Goal: Communication & Community: Answer question/provide support

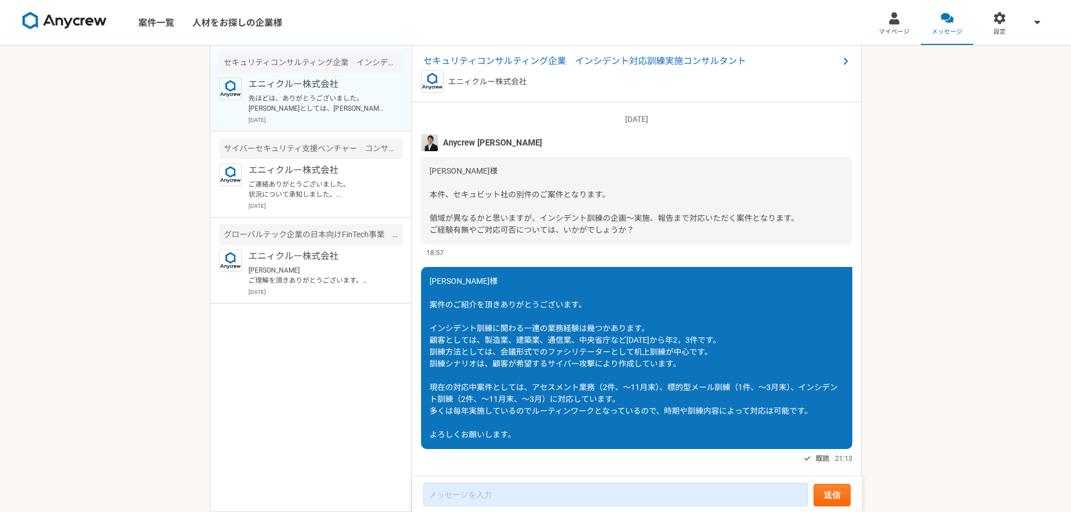
scroll to position [995, 0]
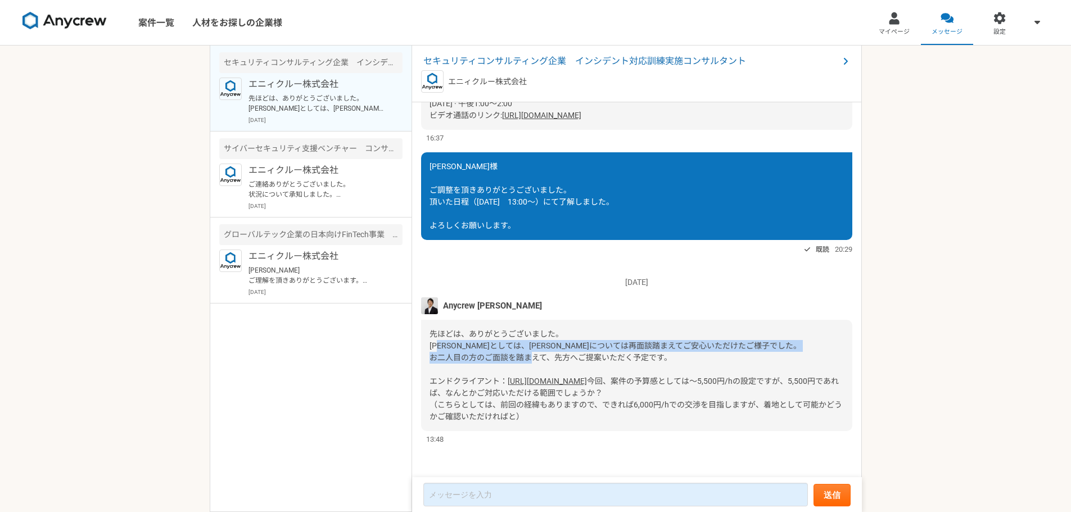
drag, startPoint x: 442, startPoint y: 309, endPoint x: 678, endPoint y: 318, distance: 236.8
click at [678, 320] on div "先ほどは、ありがとうございました。 [PERSON_NAME]としては、[PERSON_NAME]については再面談踏まえてご安心いただけたご様子でした。 お二…" at bounding box center [636, 375] width 431 height 111
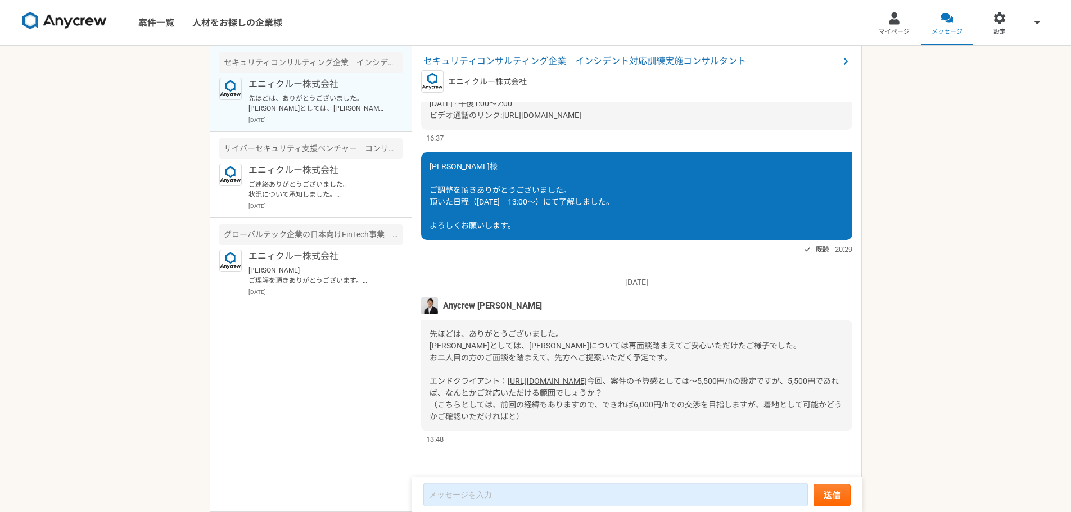
drag, startPoint x: 446, startPoint y: 382, endPoint x: 546, endPoint y: 415, distance: 105.9
click at [546, 415] on div "先ほどは、ありがとうございました。 [PERSON_NAME]としては、[PERSON_NAME]については再面談踏まえてご安心いただけたご様子でした。 お二…" at bounding box center [636, 375] width 431 height 111
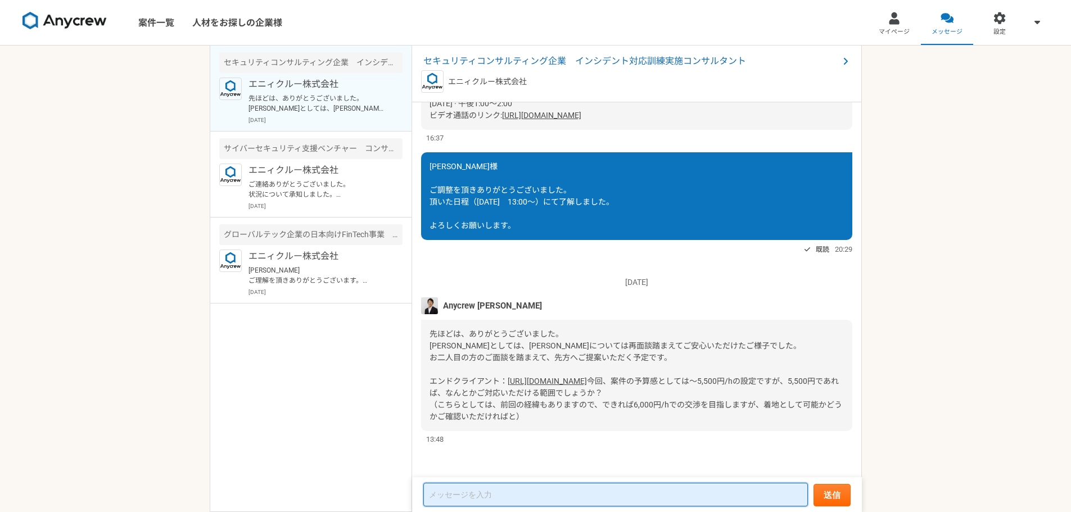
click at [464, 500] on textarea at bounding box center [615, 495] width 384 height 24
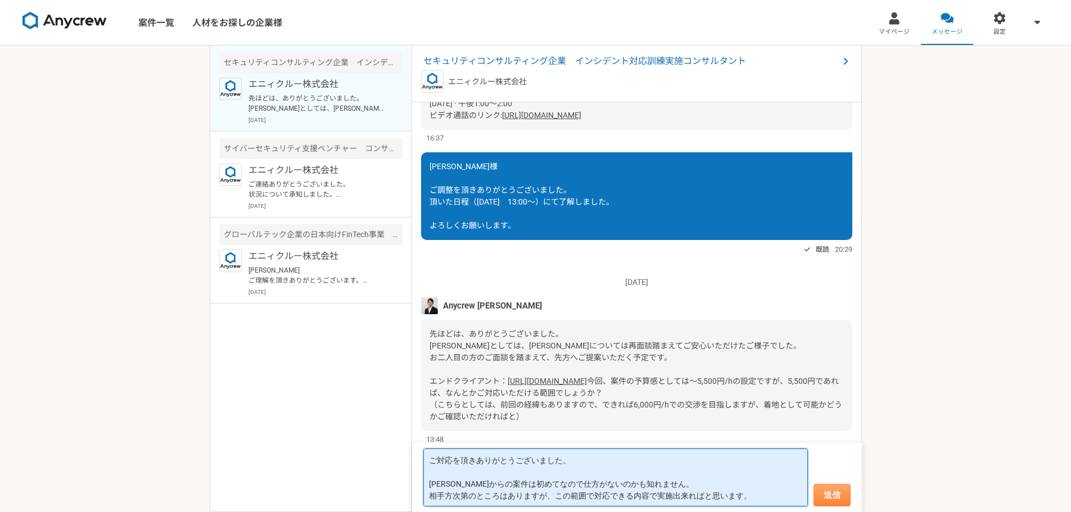
type textarea "ご対応を頂きありがとうございました。 [PERSON_NAME]からの案件は初めてなので仕方がないのかも知れません。 相手方次第のところはありますが、この範囲…"
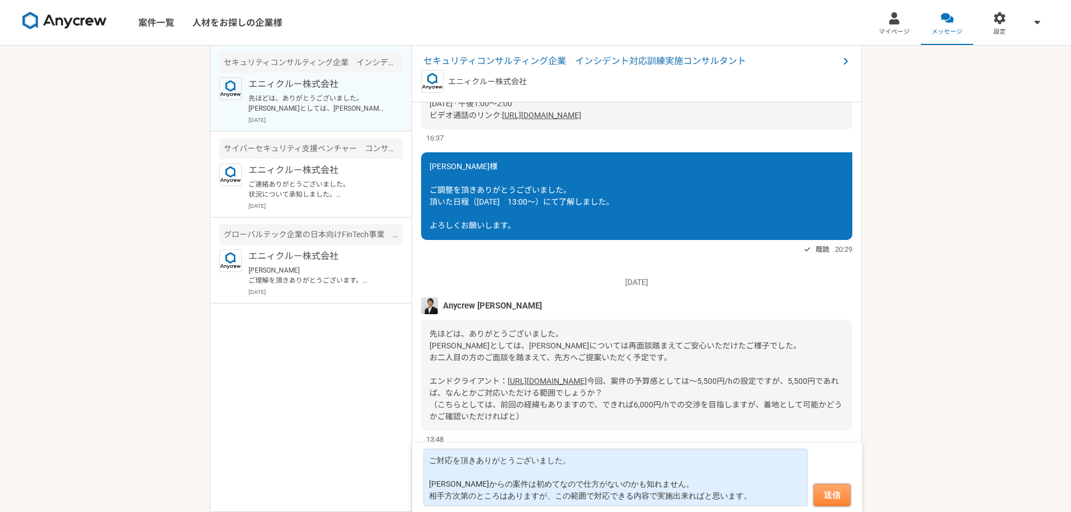
click at [825, 494] on button "送信" at bounding box center [831, 495] width 37 height 22
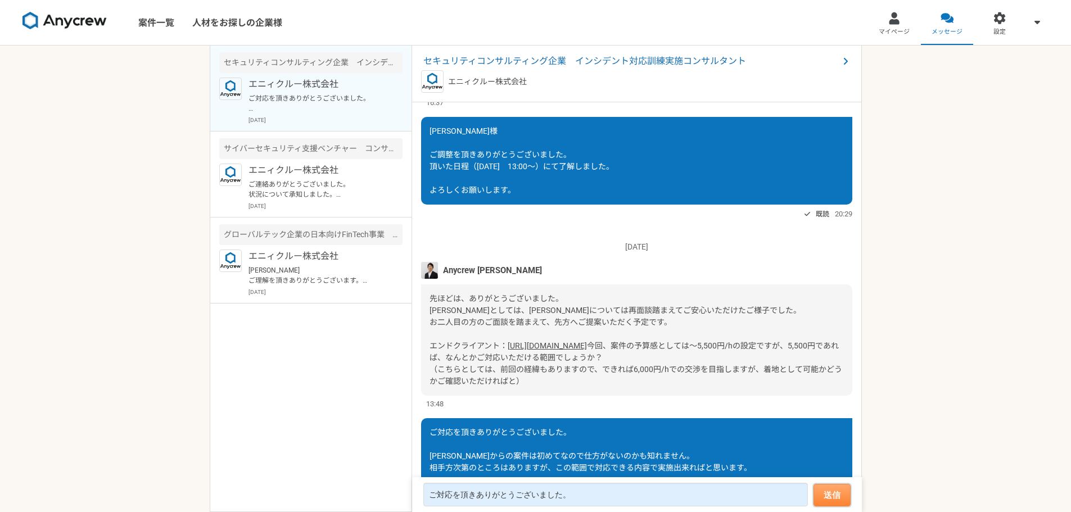
scroll to position [1081, 0]
